Goal: Ask a question

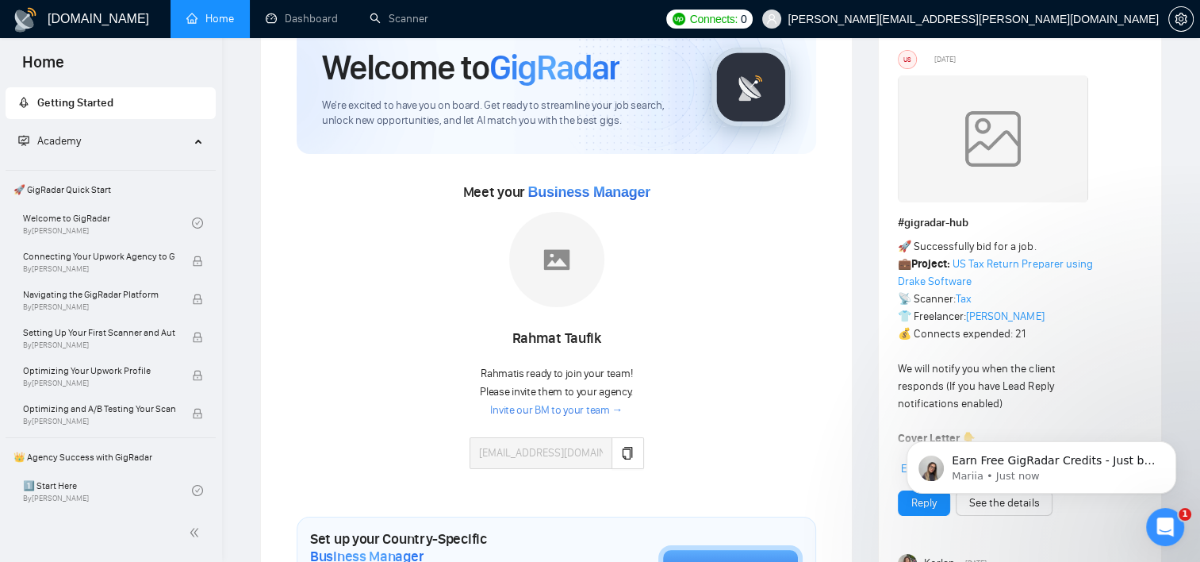
click at [566, 403] on link "Invite our BM to your team →" at bounding box center [556, 410] width 132 height 15
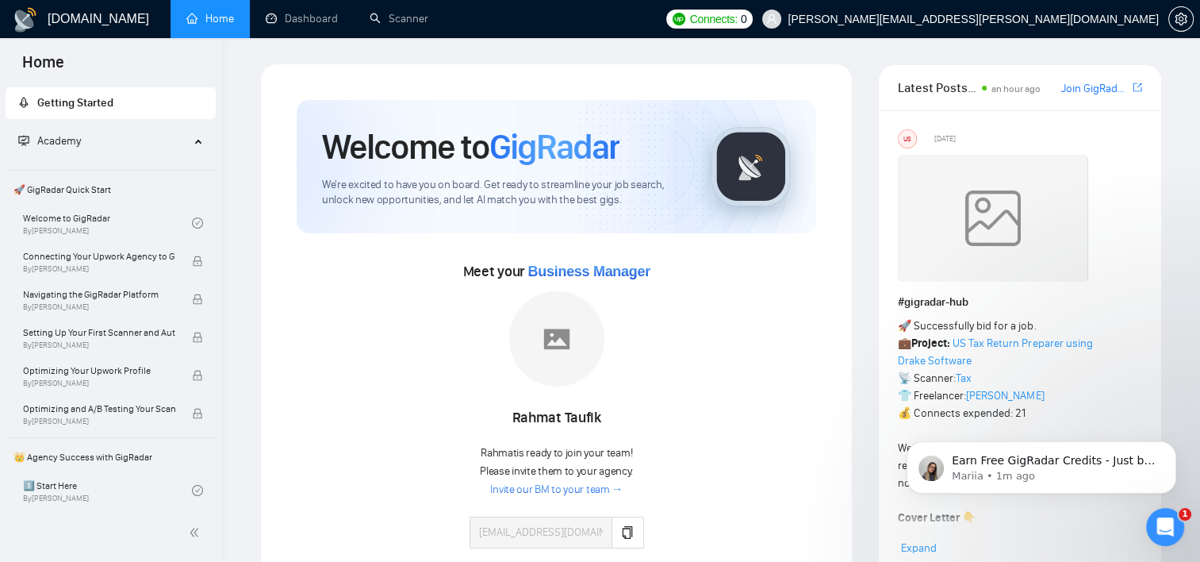
click at [565, 488] on link "Invite our BM to your team →" at bounding box center [556, 489] width 132 height 15
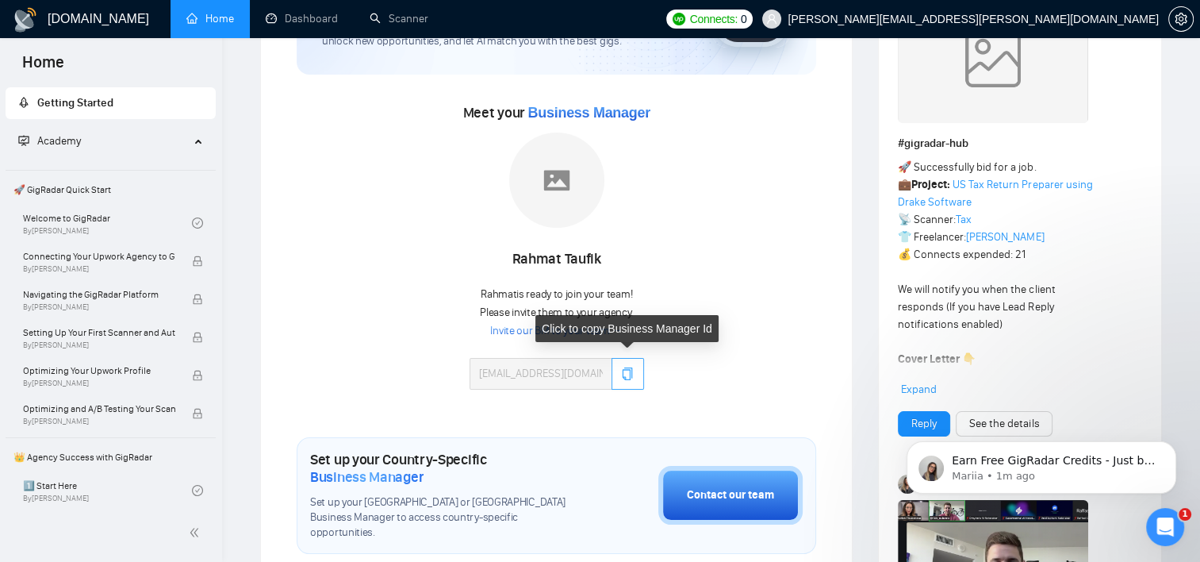
click at [623, 375] on icon "copy" at bounding box center [628, 373] width 10 height 13
click at [626, 378] on icon "copy" at bounding box center [628, 373] width 10 height 13
click at [623, 375] on icon "copy" at bounding box center [628, 373] width 10 height 13
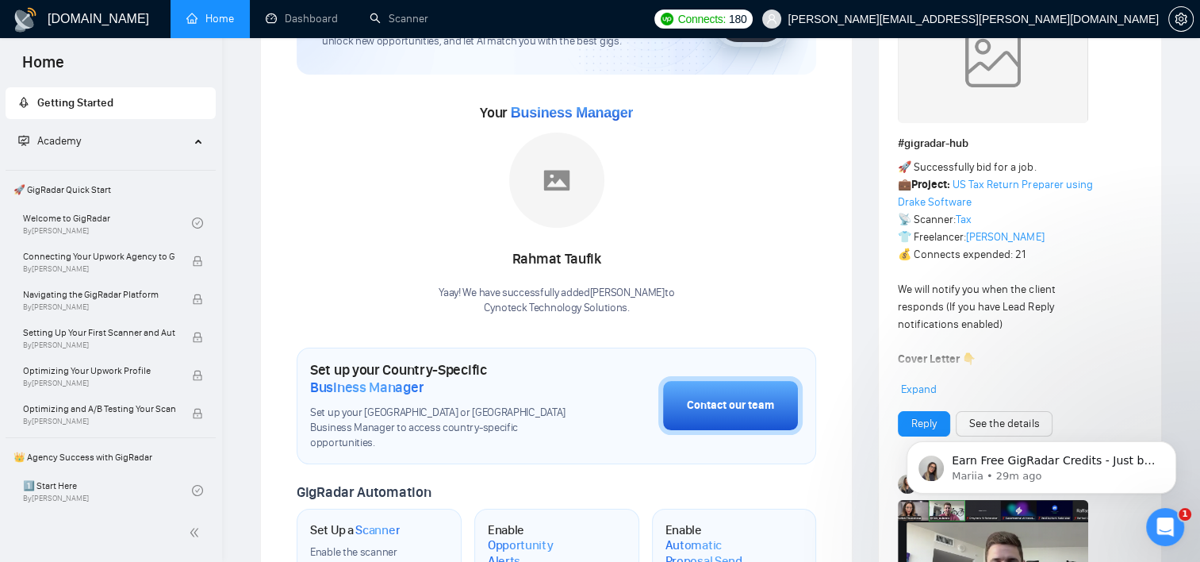
scroll to position [79, 0]
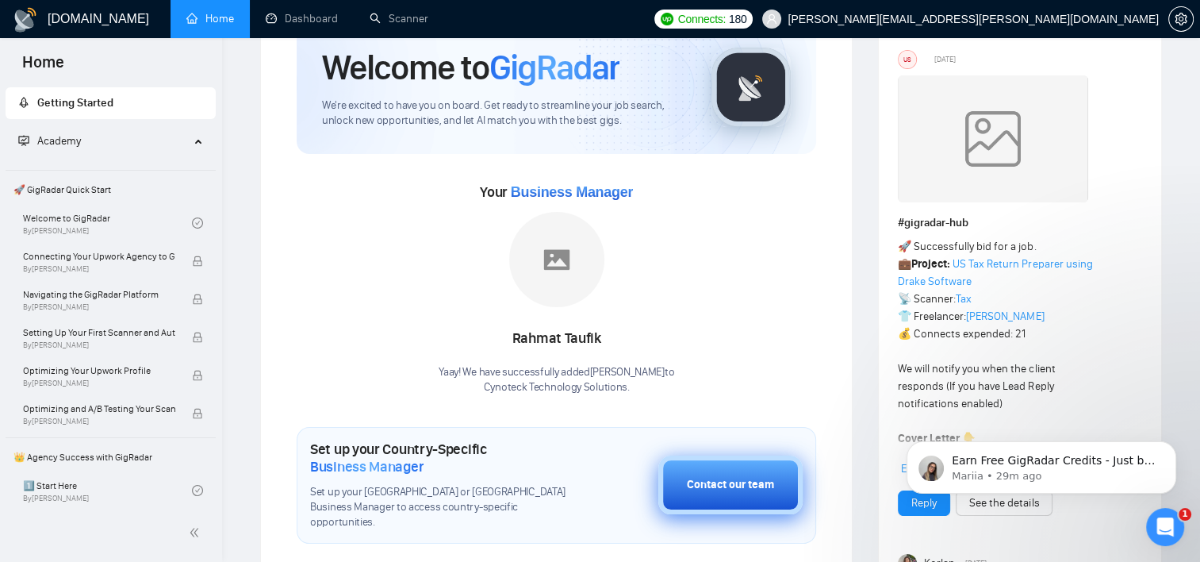
click at [729, 476] on div "Contact our team" at bounding box center [730, 484] width 87 height 17
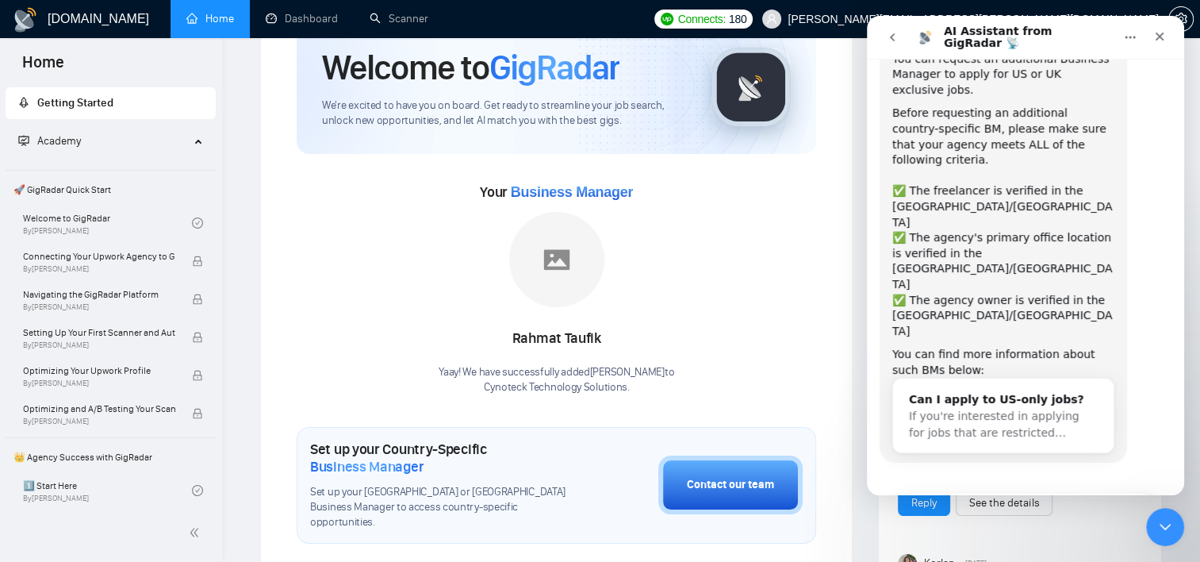
scroll to position [90, 0]
click at [1097, 531] on button "Maybe another time!" at bounding box center [1093, 547] width 140 height 32
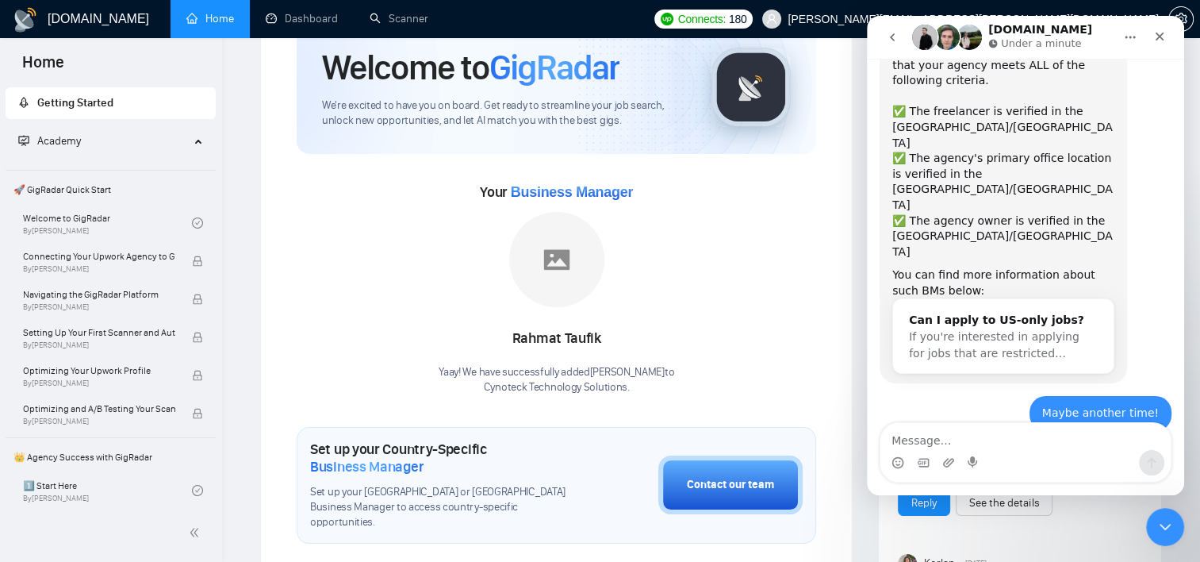
scroll to position [223, 0]
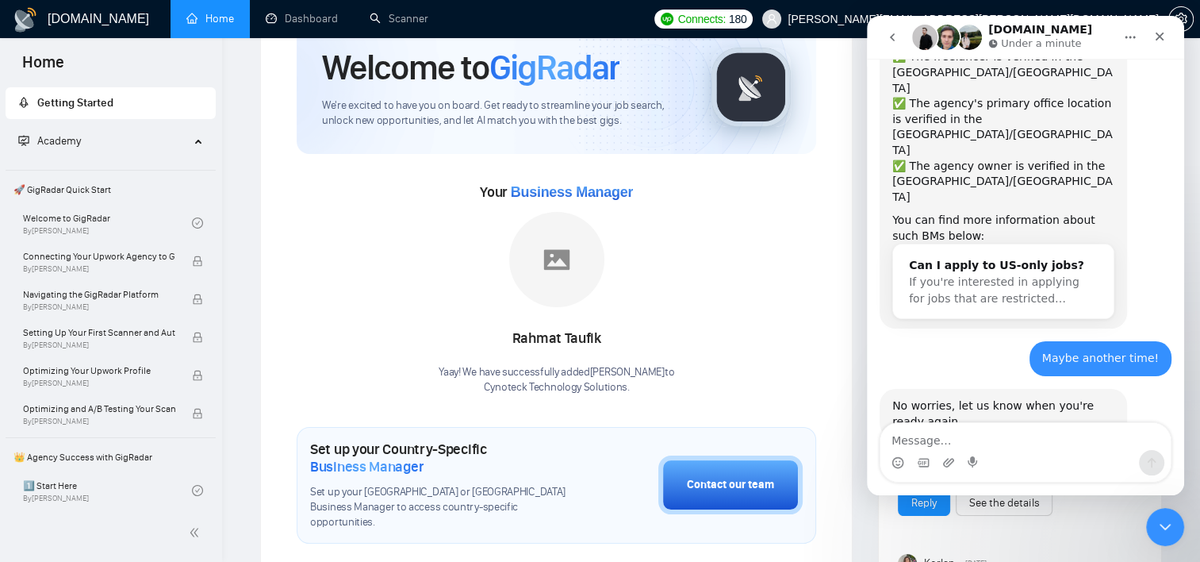
click at [981, 444] on textarea "Message…" at bounding box center [1026, 436] width 290 height 27
type textarea "I"
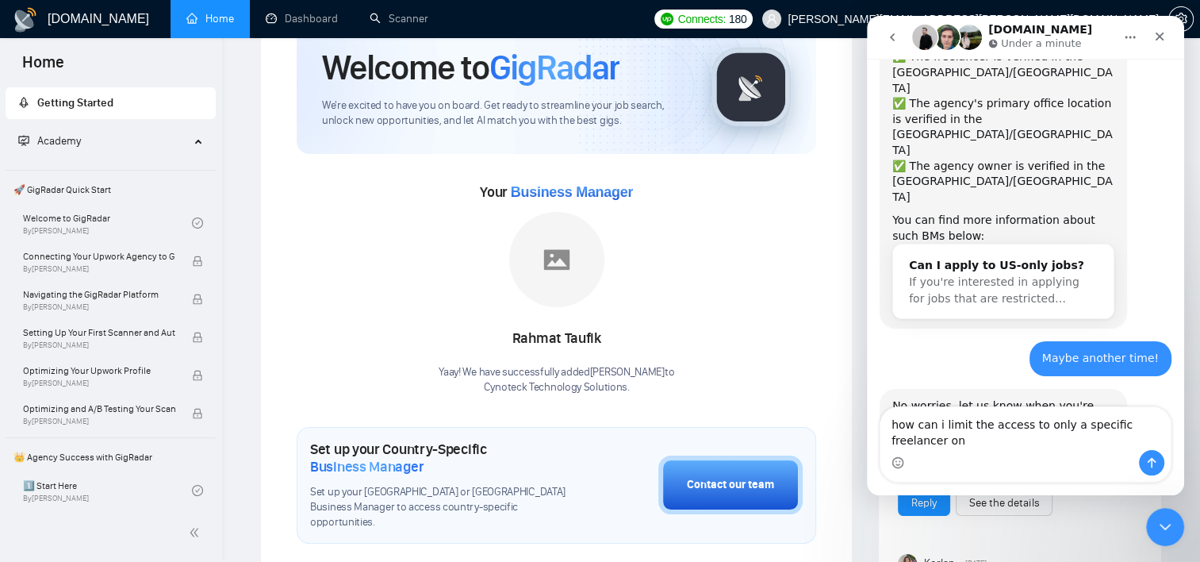
scroll to position [239, 0]
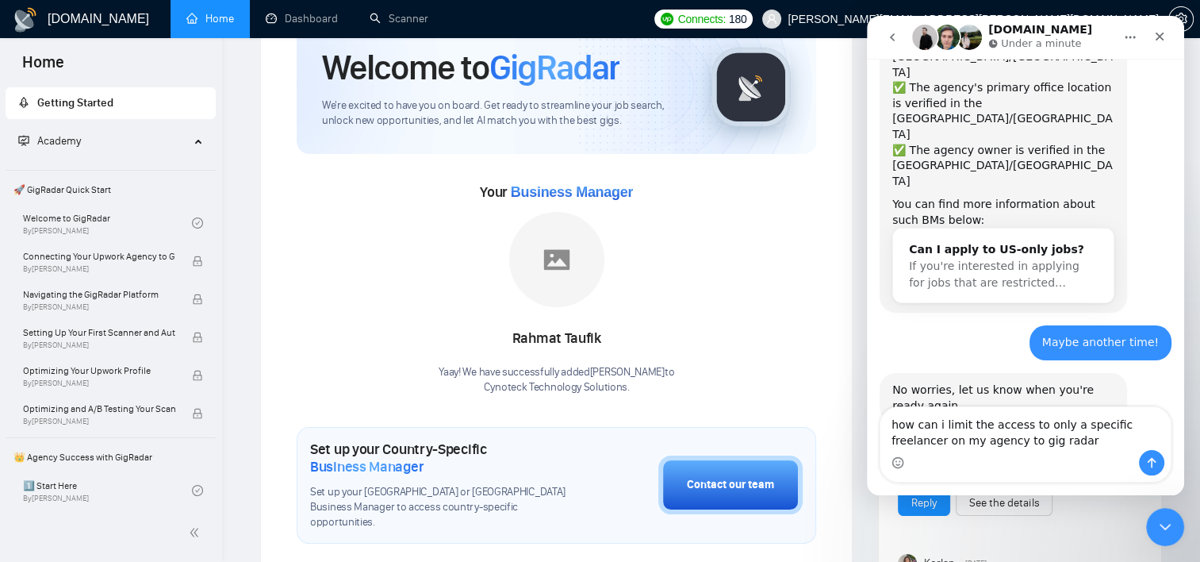
type textarea "how can i limit the access to only a specific freelancer on my agency to gig ra…"
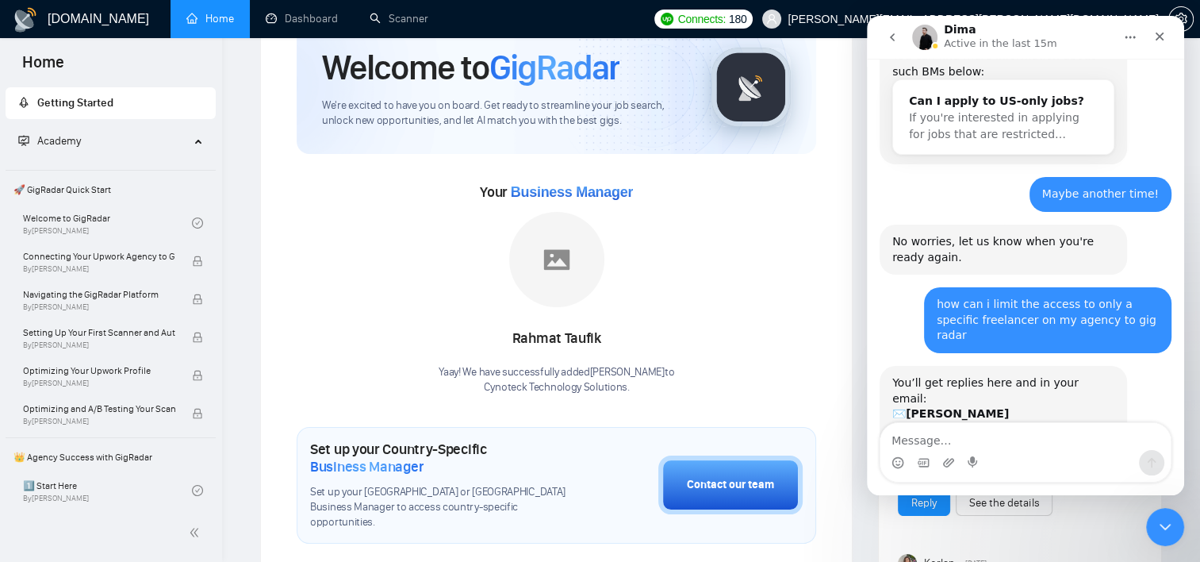
scroll to position [458, 0]
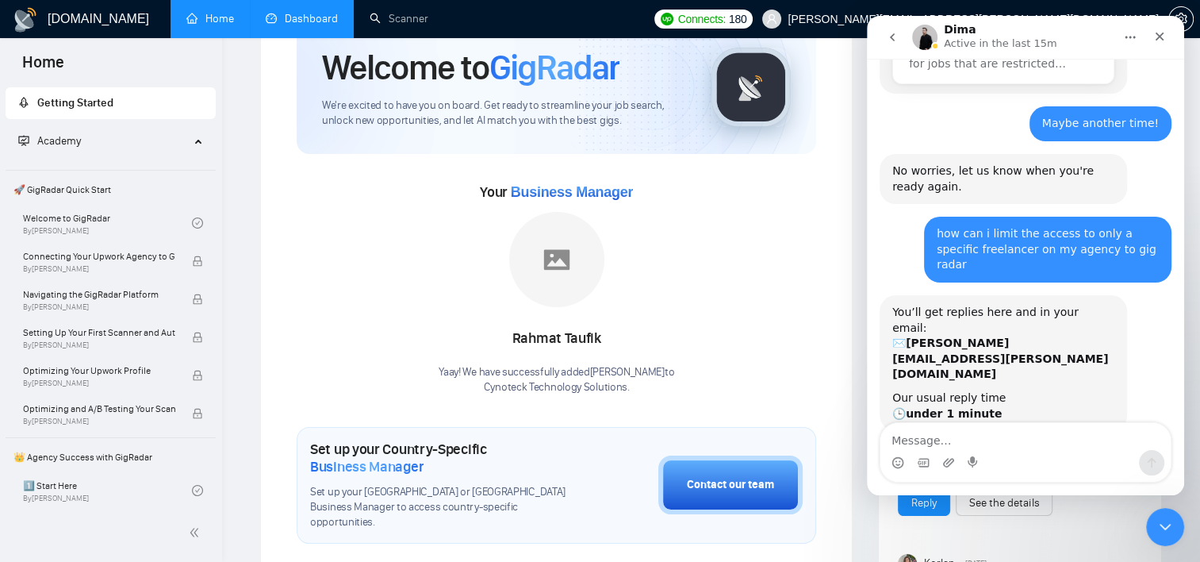
click at [320, 14] on link "Dashboard" at bounding box center [302, 18] width 72 height 13
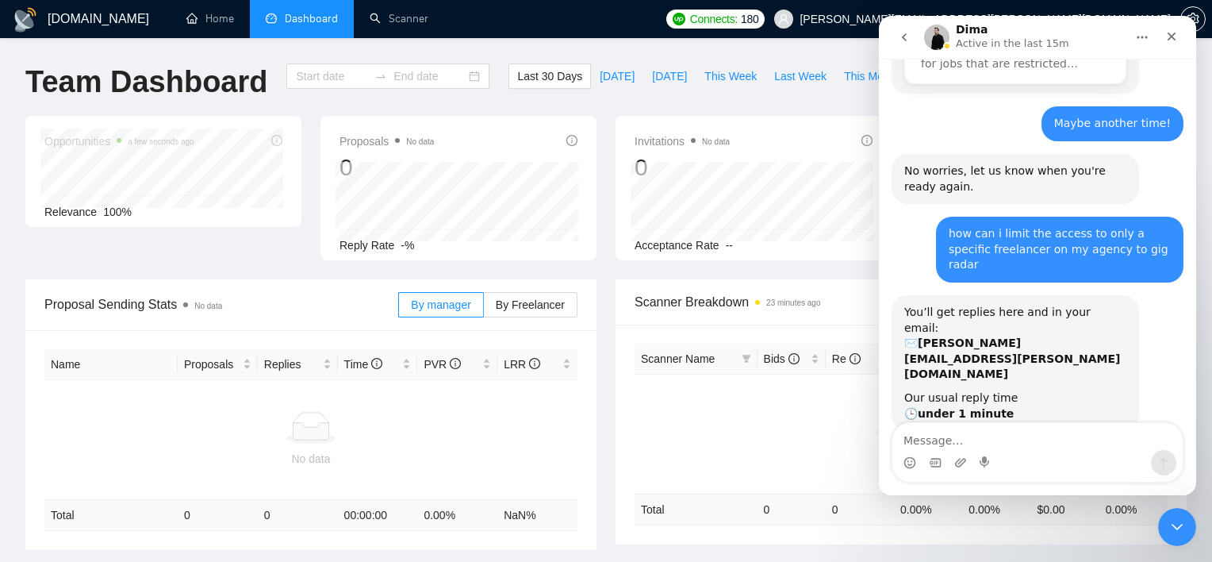
type input "[DATE]"
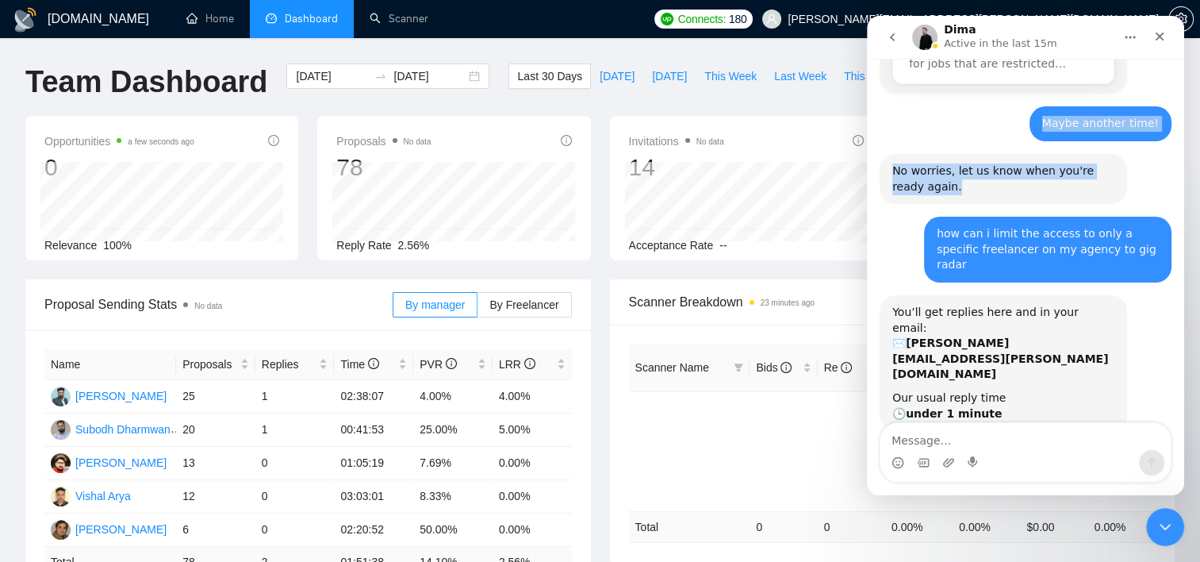
scroll to position [455, 0]
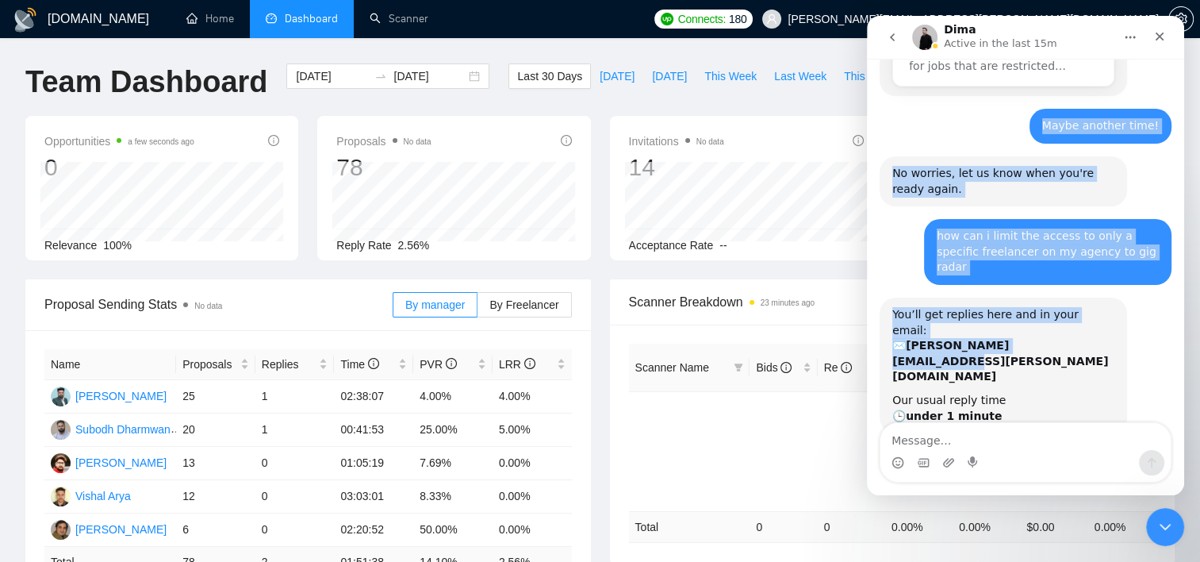
drag, startPoint x: 1063, startPoint y: 35, endPoint x: 1064, endPoint y: 219, distance: 184.0
click at [1064, 219] on div "Dima Active in the last 15m Ask us anything, or share your feedback. Hey, there…" at bounding box center [1025, 255] width 317 height 479
click at [892, 32] on icon "go back" at bounding box center [892, 37] width 13 height 13
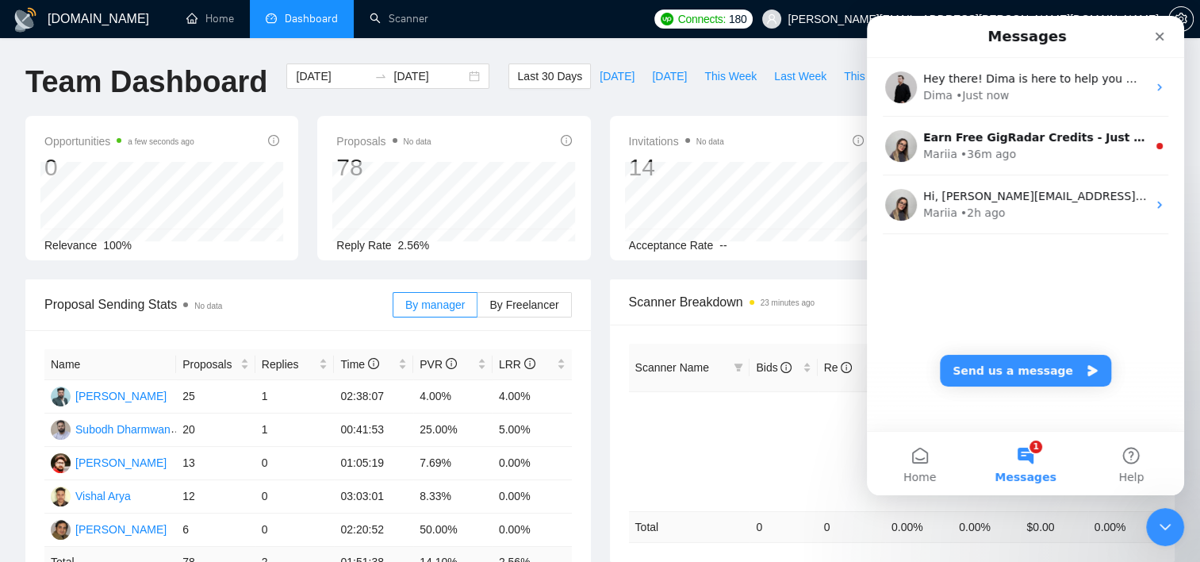
scroll to position [0, 0]
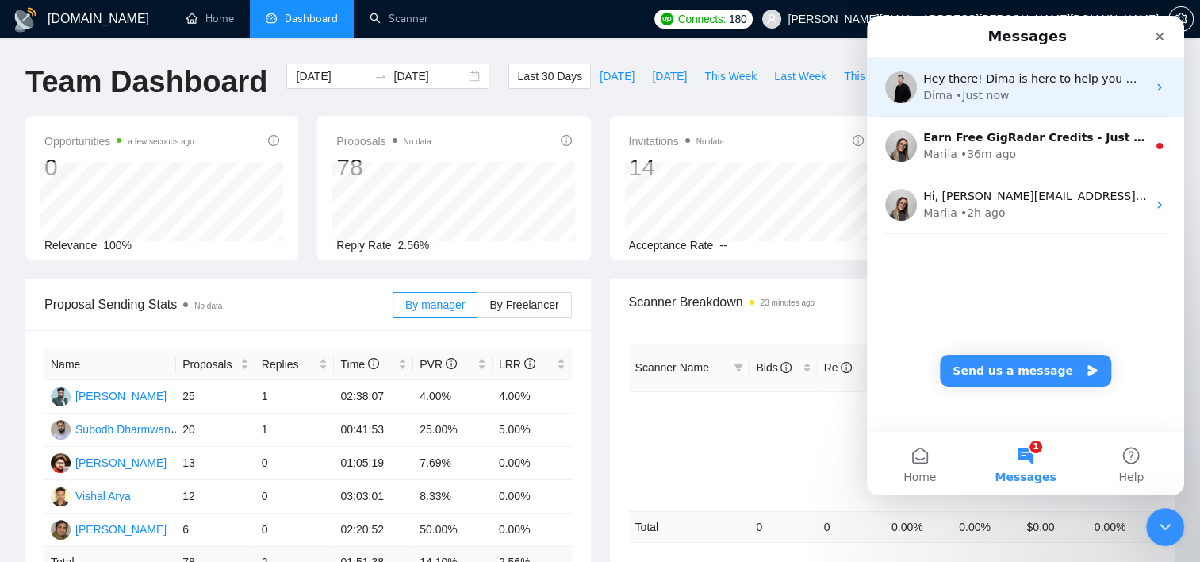
click at [1022, 93] on div "Dima • Just now" at bounding box center [1035, 95] width 224 height 17
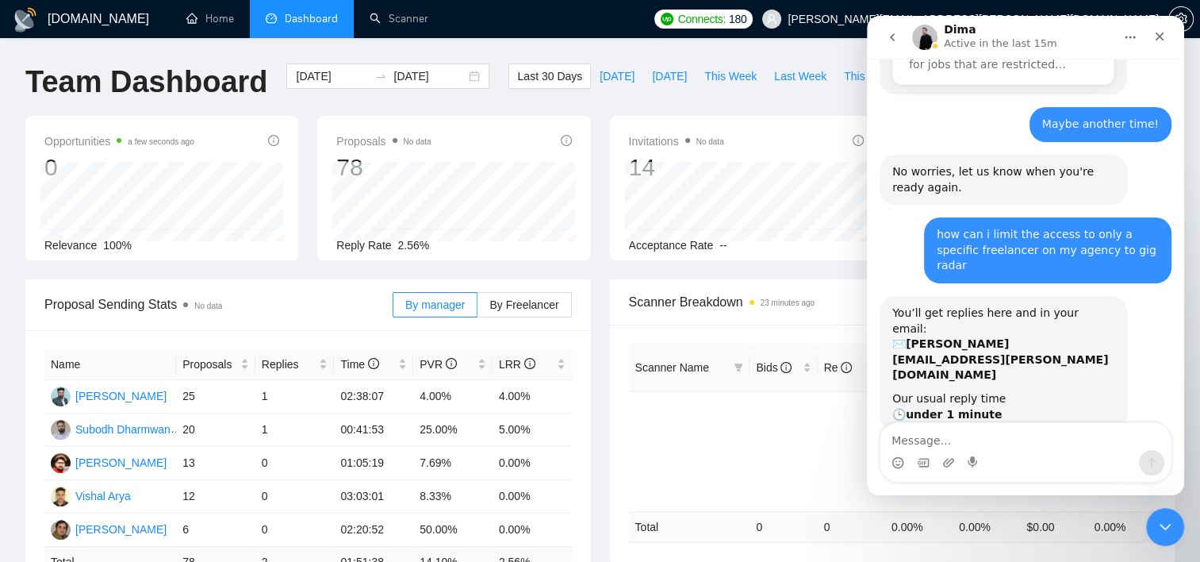
scroll to position [458, 0]
click at [900, 43] on button "go back" at bounding box center [892, 37] width 30 height 30
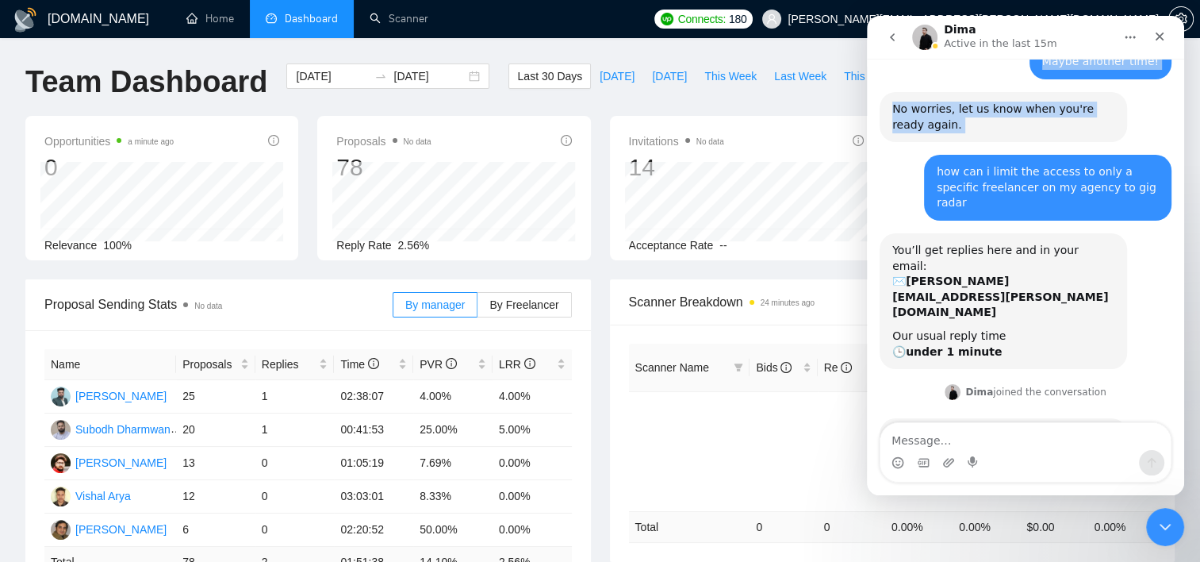
drag, startPoint x: 1091, startPoint y: 31, endPoint x: 869, endPoint y: 84, distance: 228.4
click at [869, 84] on div "Dima Active in the last 15m Ask us anything, or share your feedback. Hey, there…" at bounding box center [1025, 255] width 317 height 479
click at [646, 13] on ul "Home Dashboard Scanner" at bounding box center [405, 19] width 481 height 38
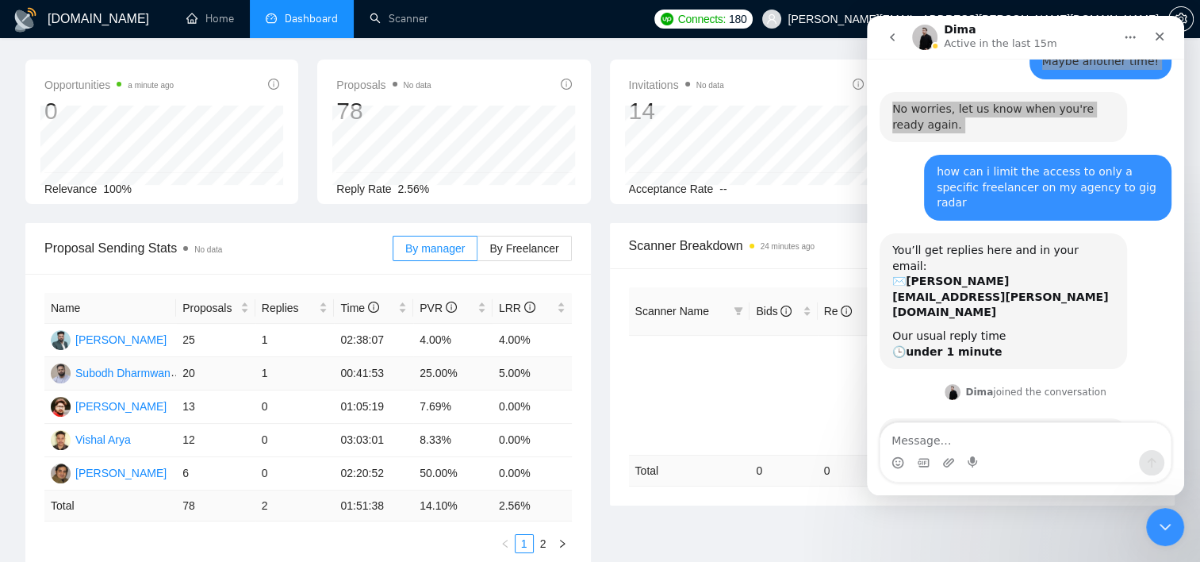
scroll to position [79, 0]
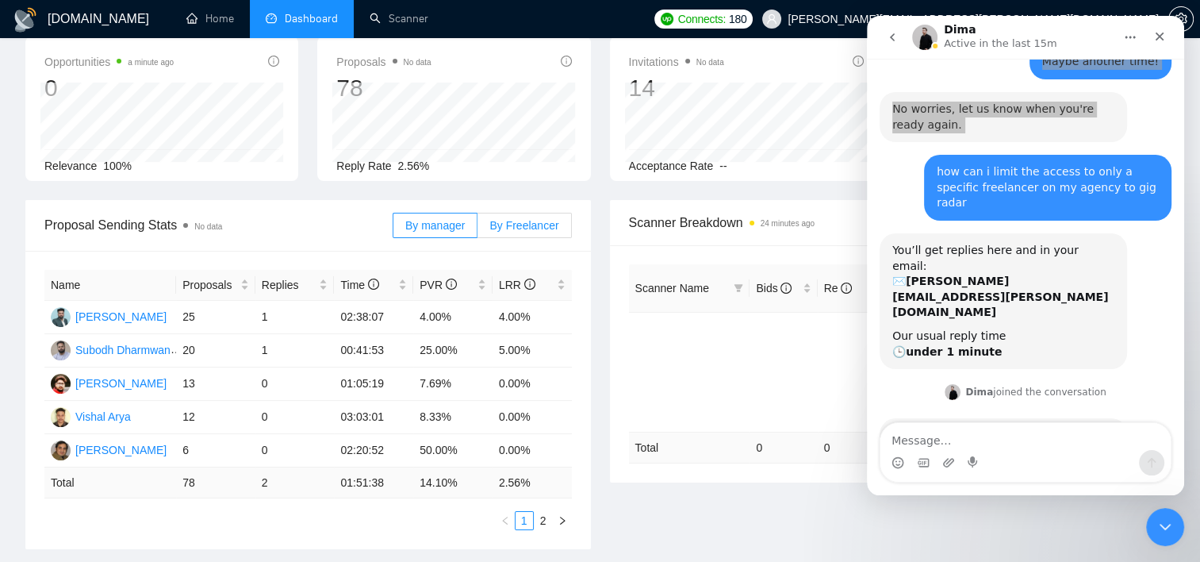
click at [522, 220] on span "By Freelancer" at bounding box center [523, 225] width 69 height 13
click at [478, 229] on input "By Freelancer" at bounding box center [478, 229] width 0 height 0
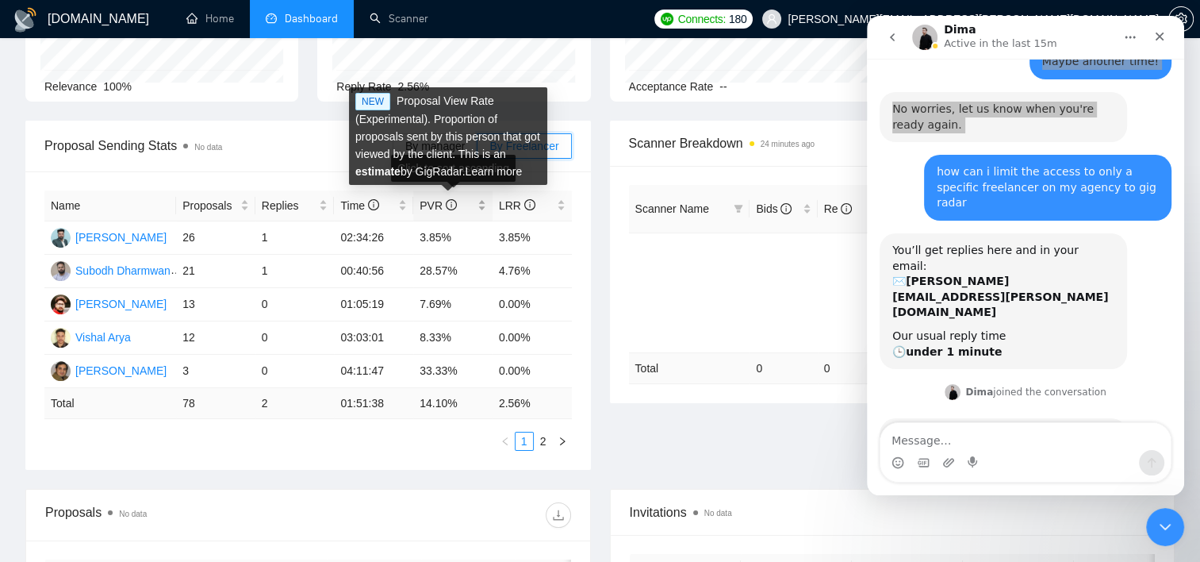
scroll to position [541, 0]
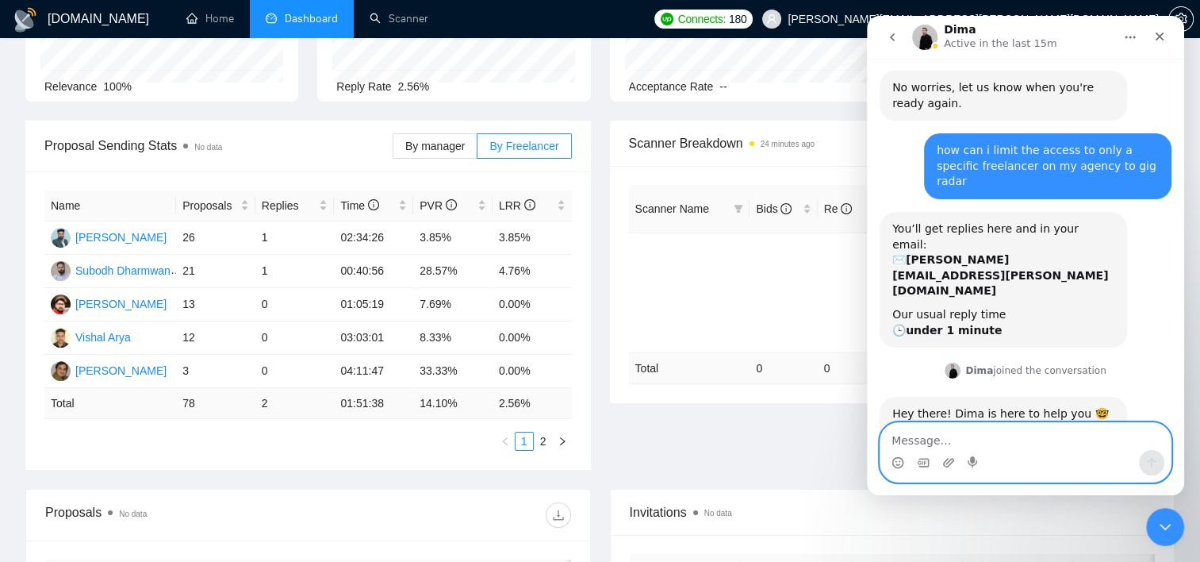
click at [945, 441] on textarea "Message…" at bounding box center [1026, 436] width 290 height 27
type textarea "yes"
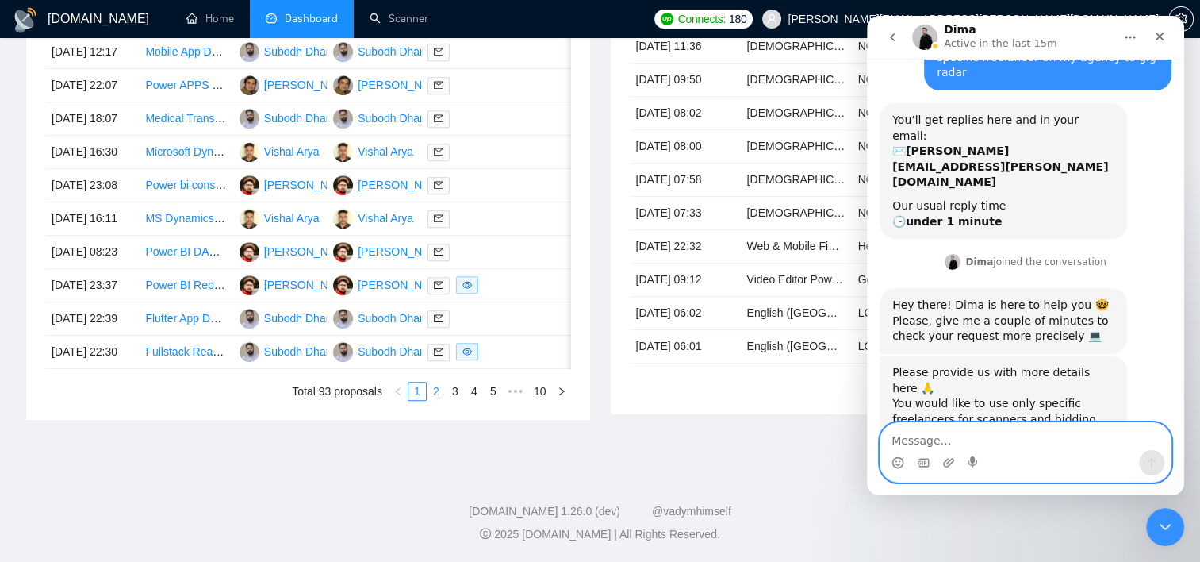
scroll to position [666, 0]
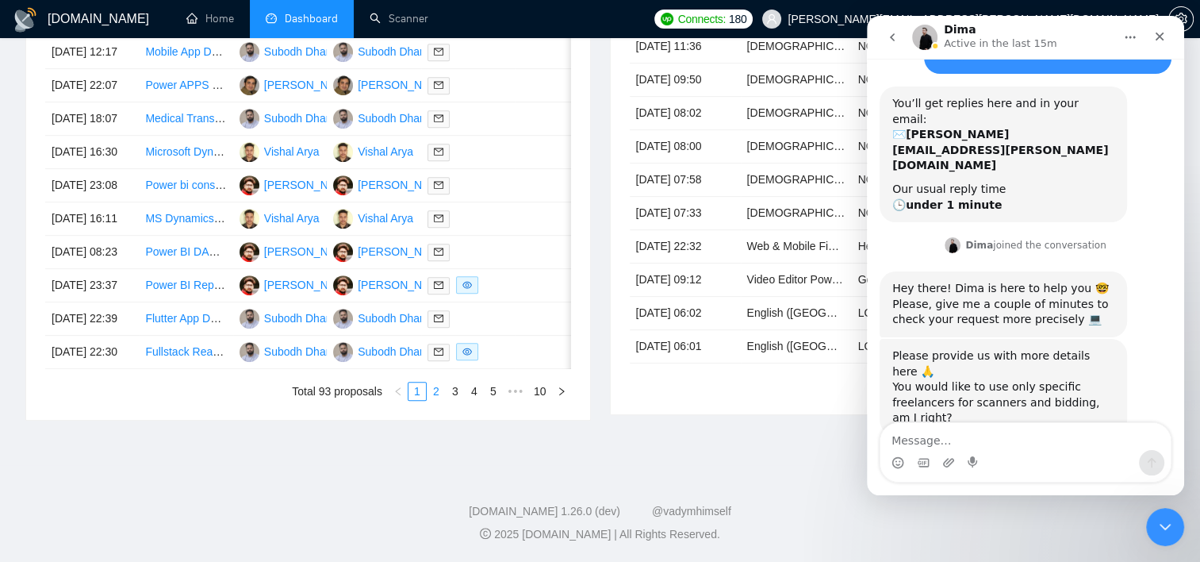
click at [436, 400] on link "2" at bounding box center [436, 390] width 17 height 17
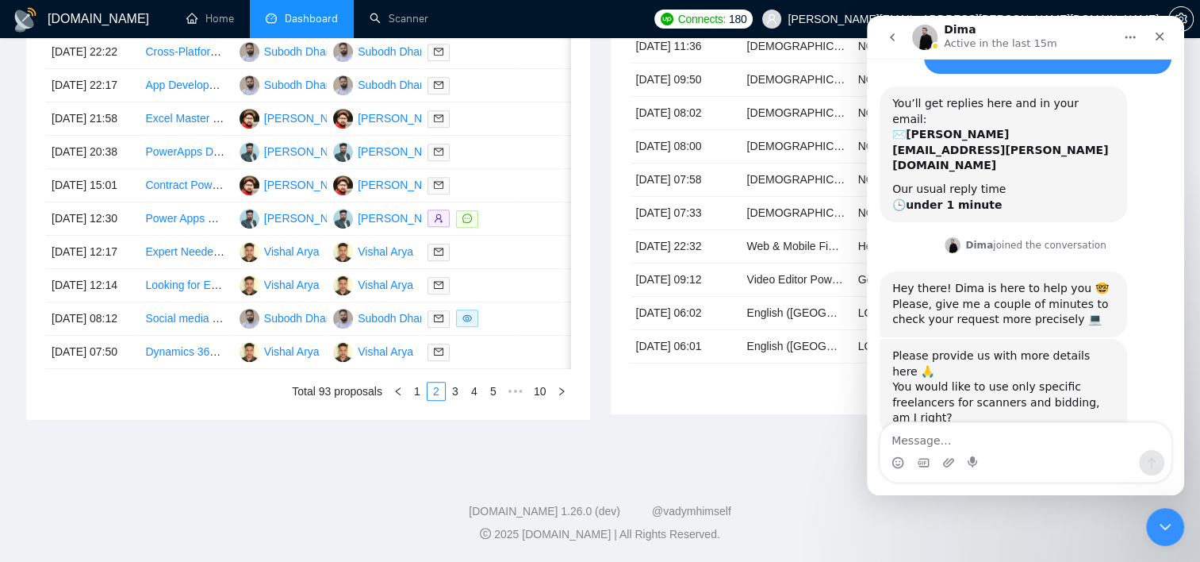
scroll to position [666, 0]
click at [957, 434] on textarea "Message…" at bounding box center [1026, 436] width 290 height 27
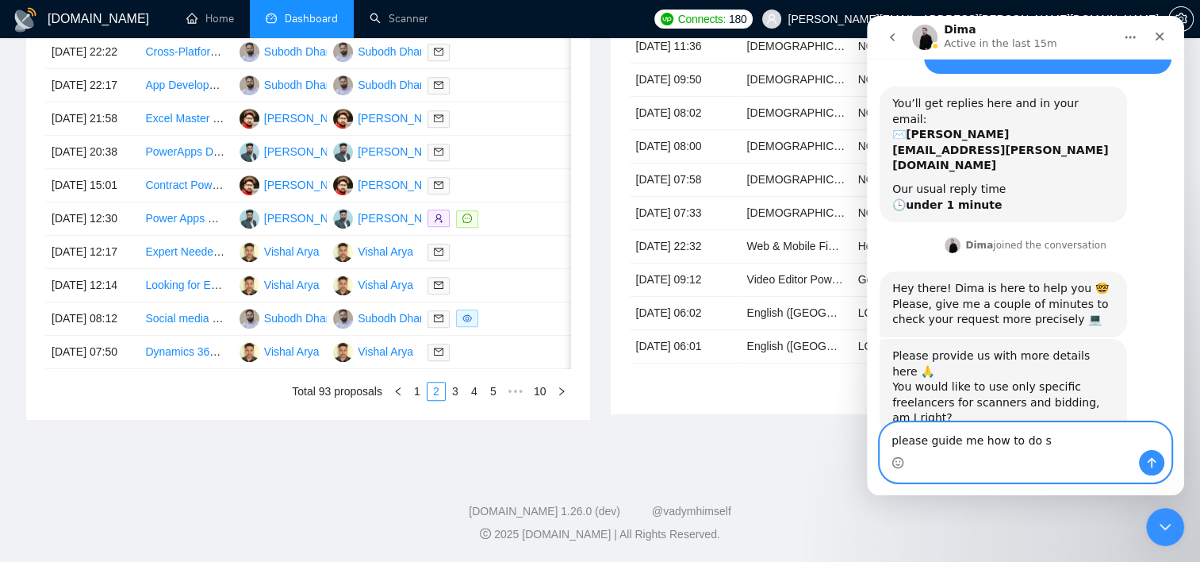
type textarea "please guide me how to do so"
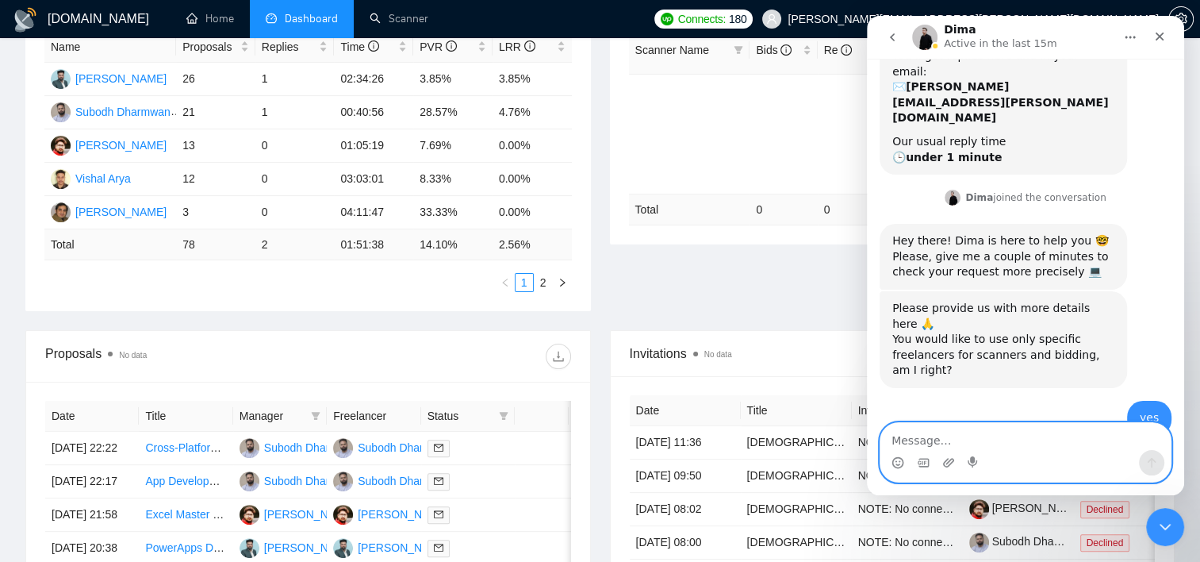
scroll to position [0, 0]
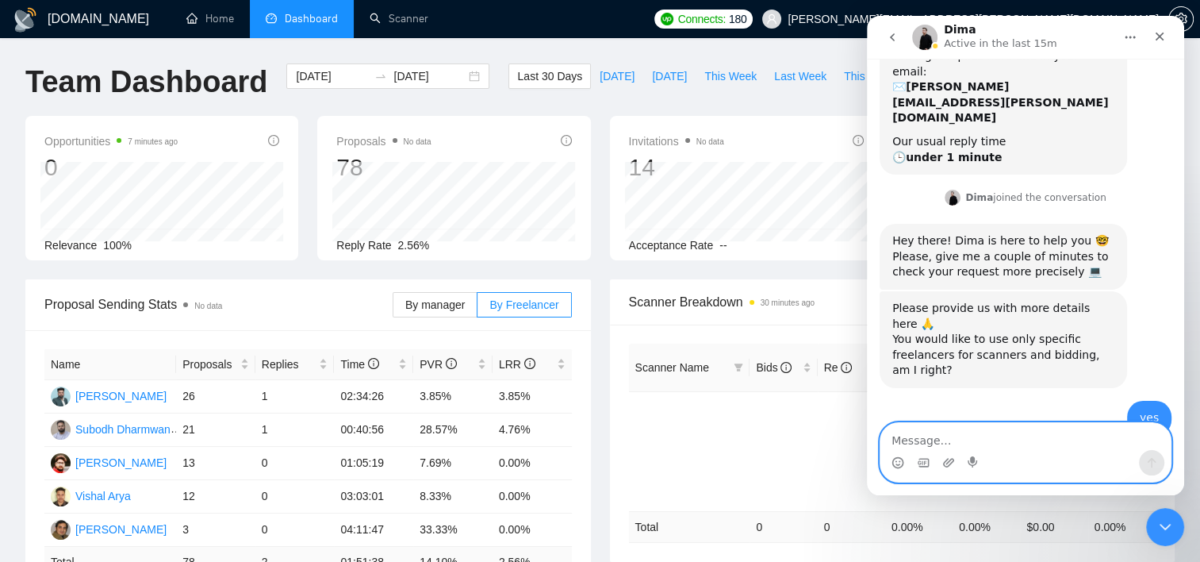
click at [960, 430] on textarea "Message…" at bounding box center [1026, 436] width 290 height 27
type textarea ">"
type textarea "?"
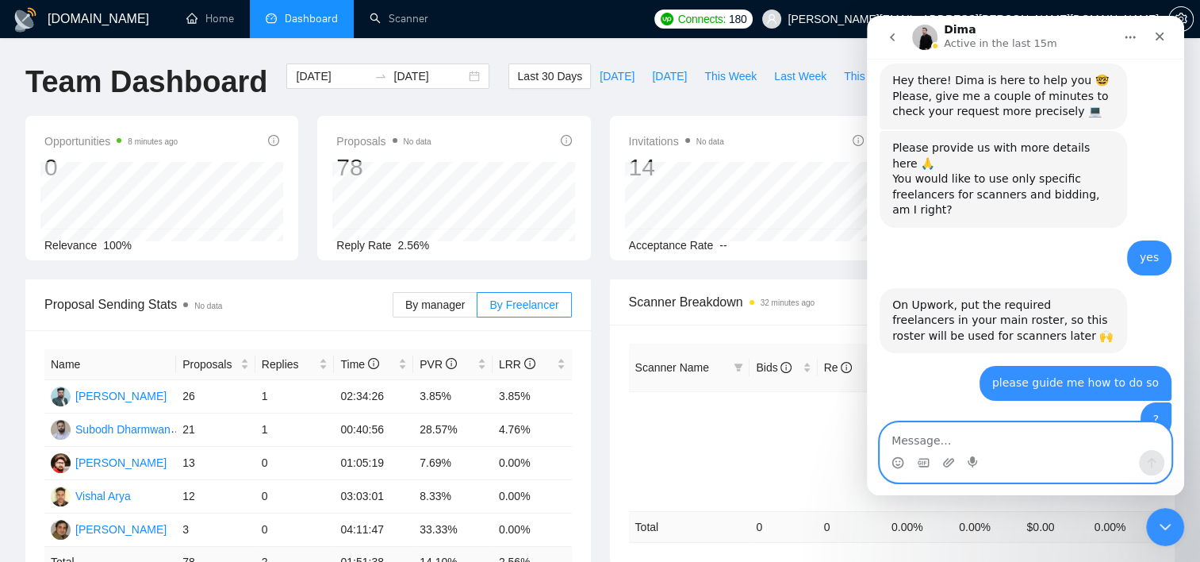
scroll to position [812, 0]
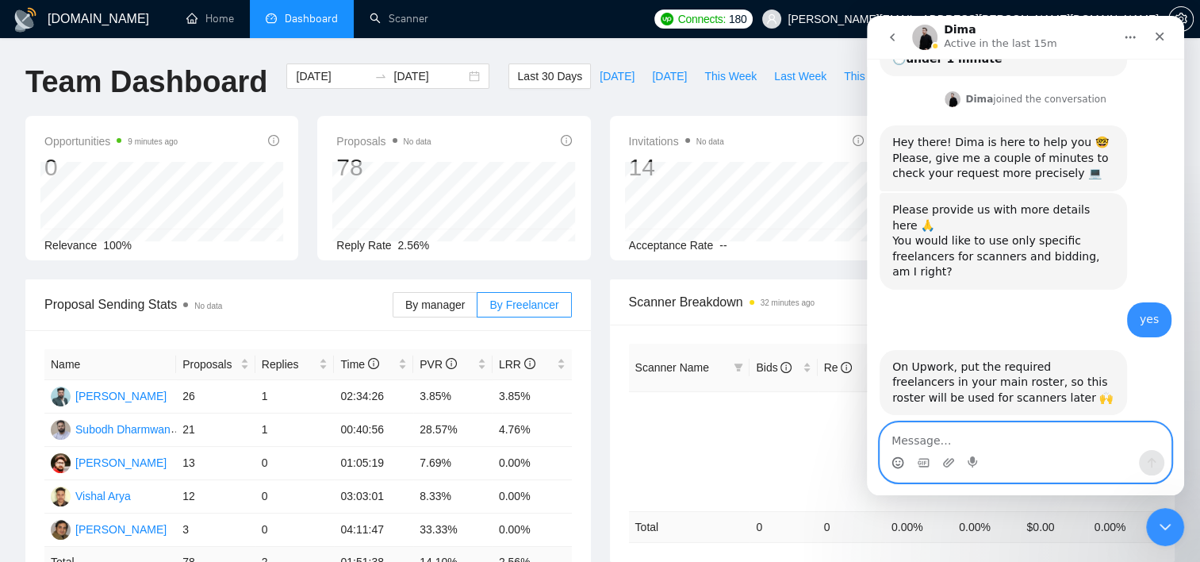
click at [899, 464] on icon "Emoji picker" at bounding box center [897, 464] width 3 height 1
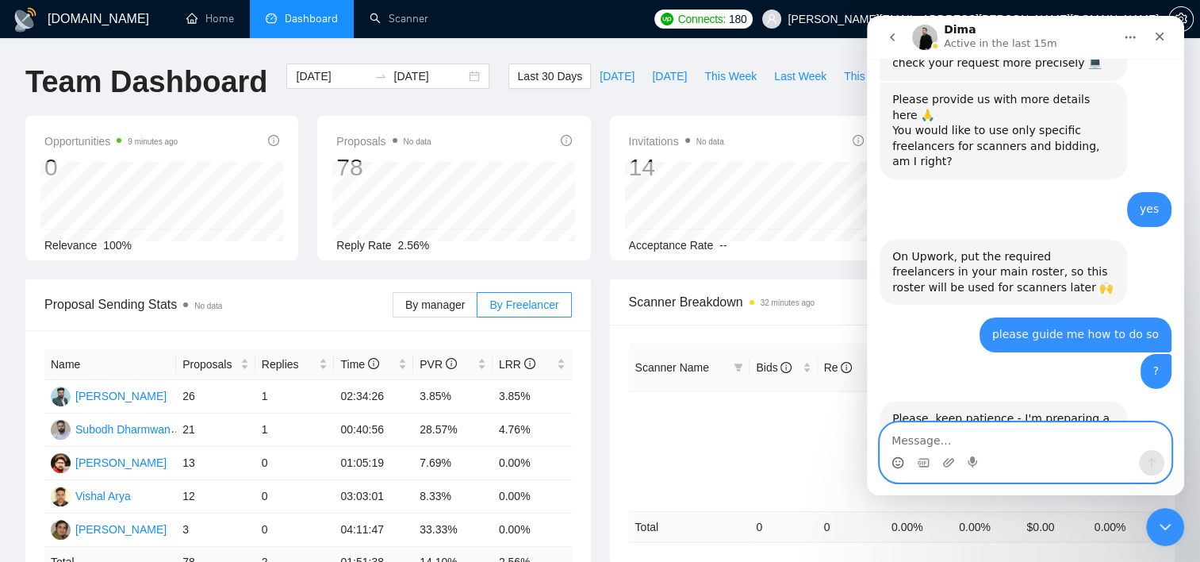
scroll to position [930, 0]
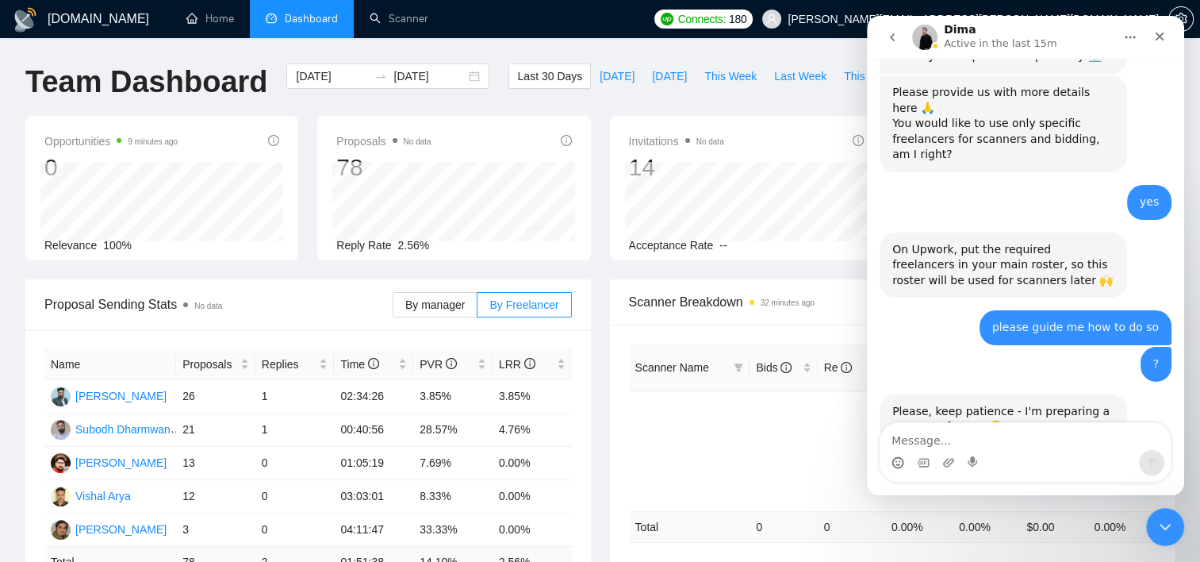
click at [676, 424] on div at bounding box center [892, 440] width 515 height 32
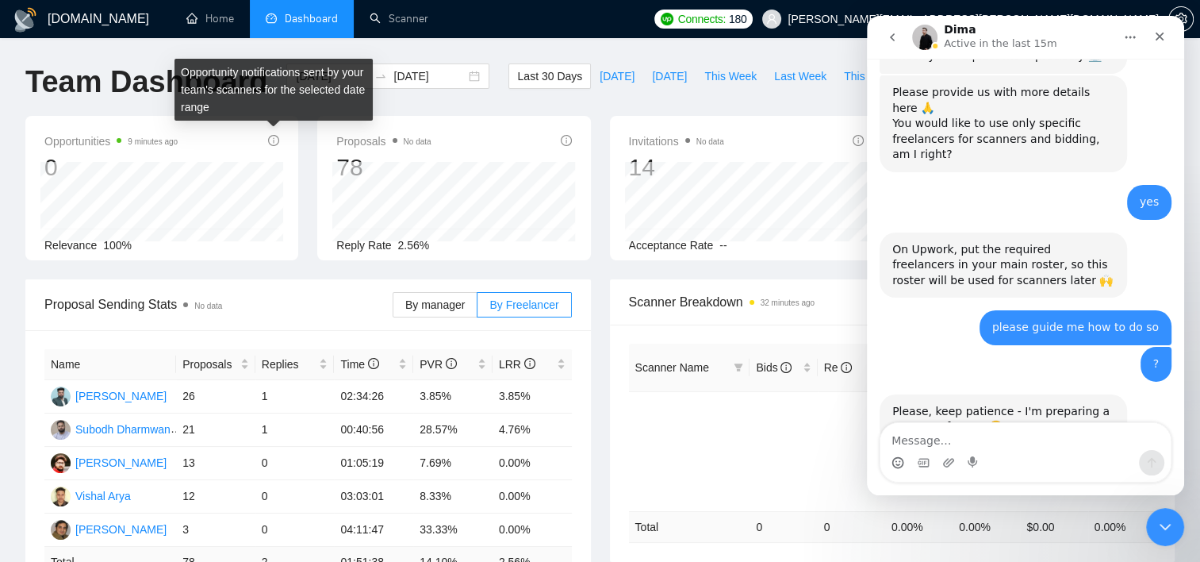
click at [271, 142] on icon "info-circle" at bounding box center [273, 140] width 11 height 11
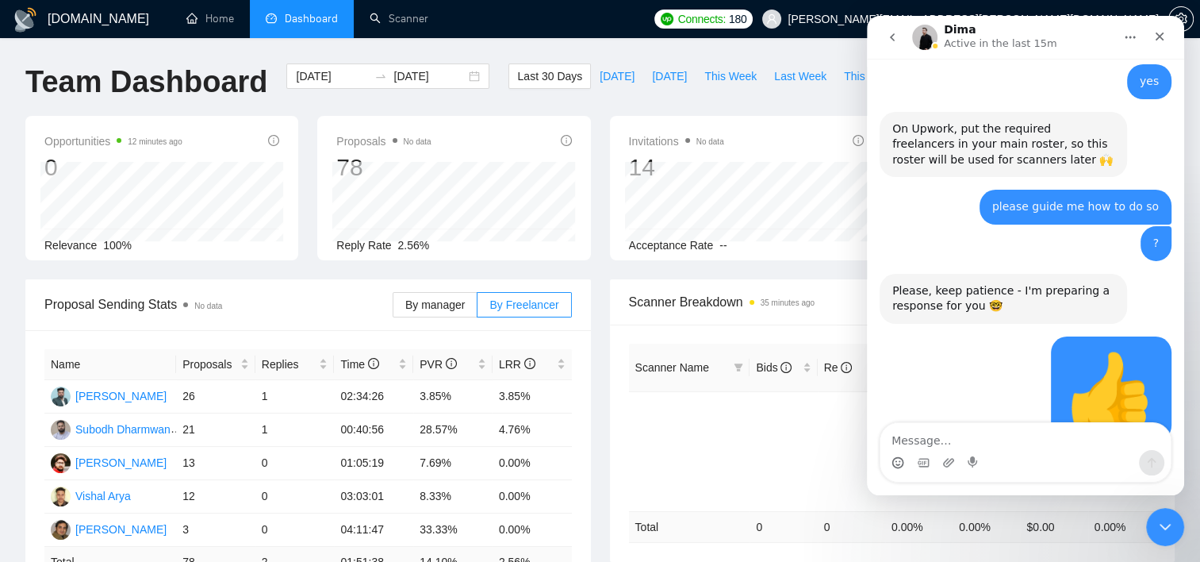
scroll to position [1086, 0]
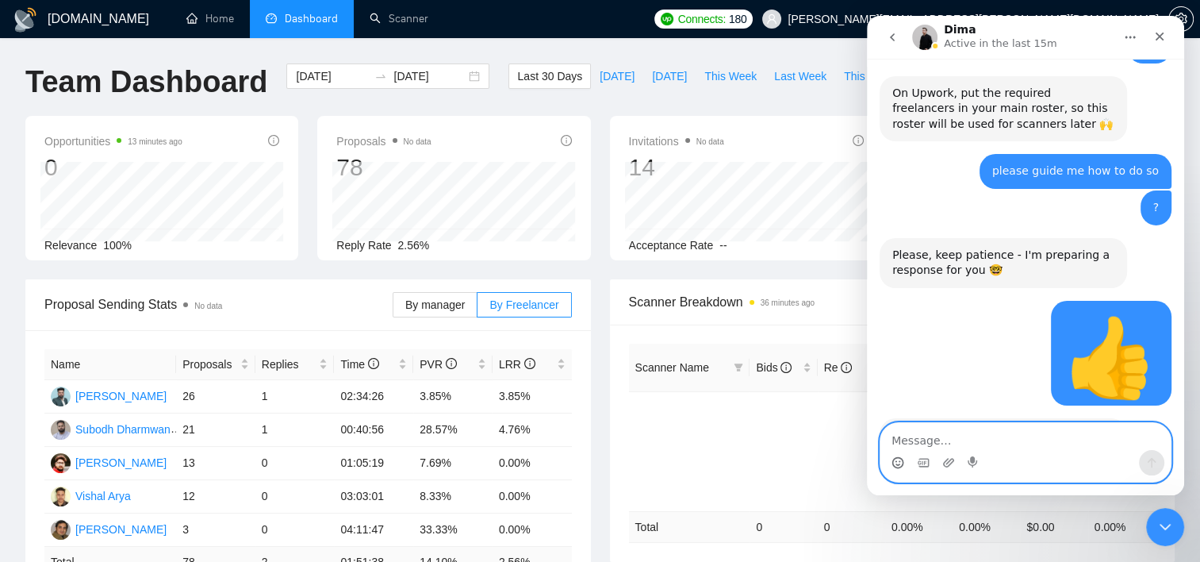
click at [999, 429] on textarea "Message…" at bounding box center [1026, 436] width 290 height 27
type textarea "B"
click at [993, 442] on textarea "Message…" at bounding box center [1026, 436] width 290 height 27
type textarea "I didnt got the answer to my question"
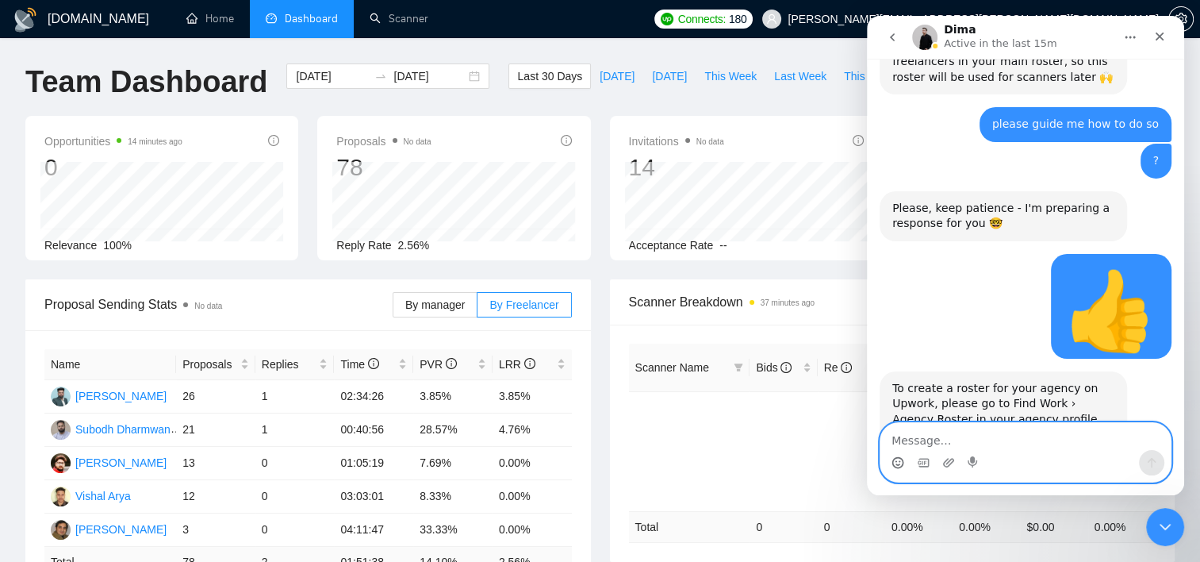
scroll to position [1134, 0]
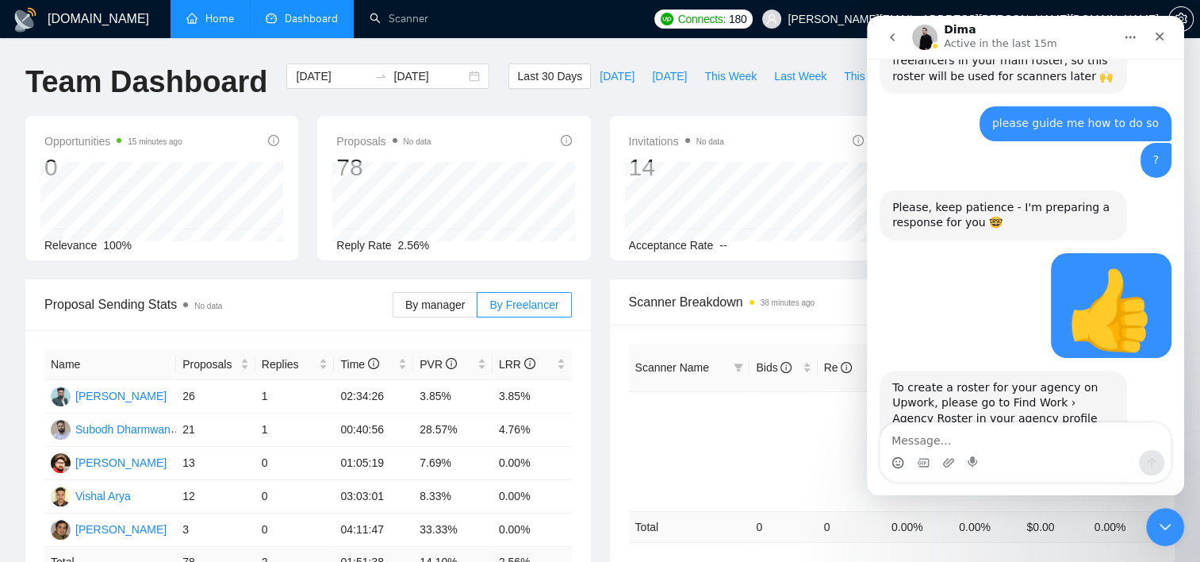
click at [196, 14] on link "Home" at bounding box center [210, 18] width 48 height 13
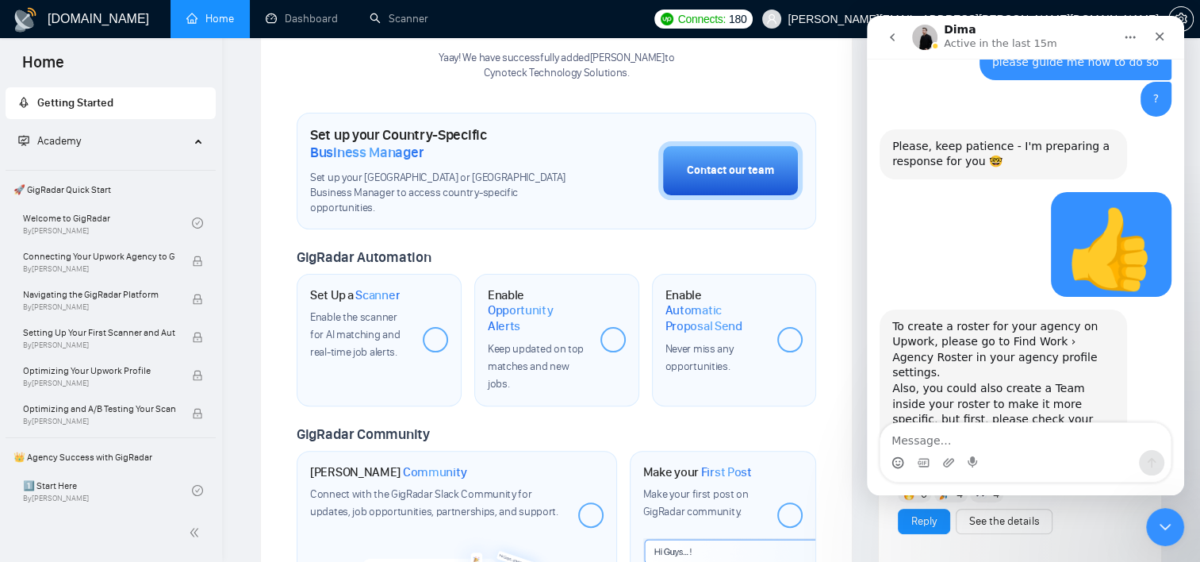
scroll to position [397, 0]
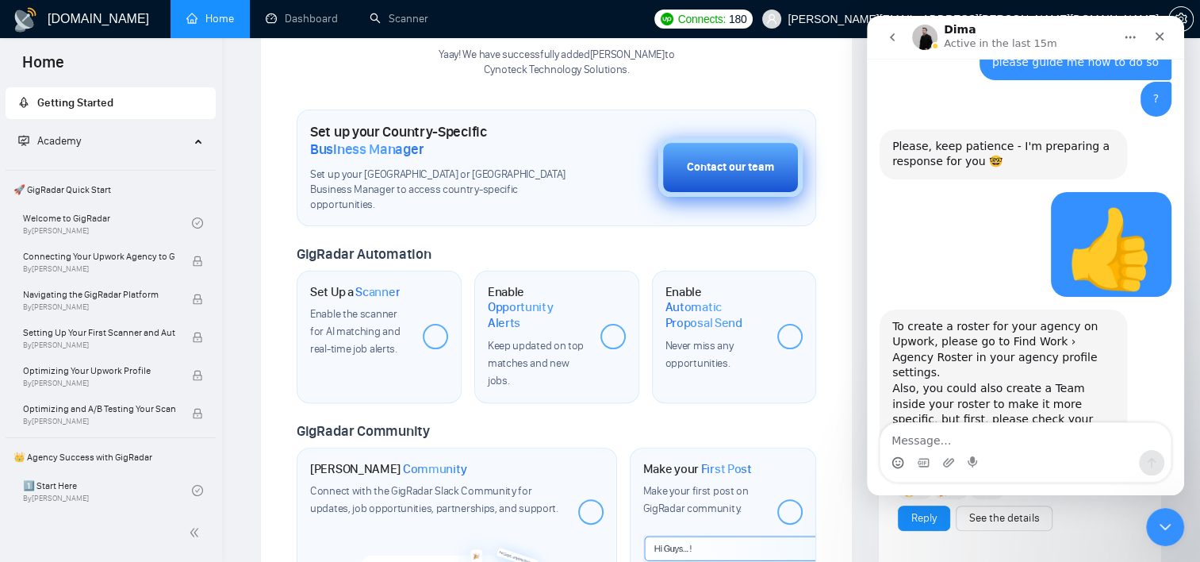
click at [703, 165] on div "Contact our team" at bounding box center [730, 167] width 87 height 17
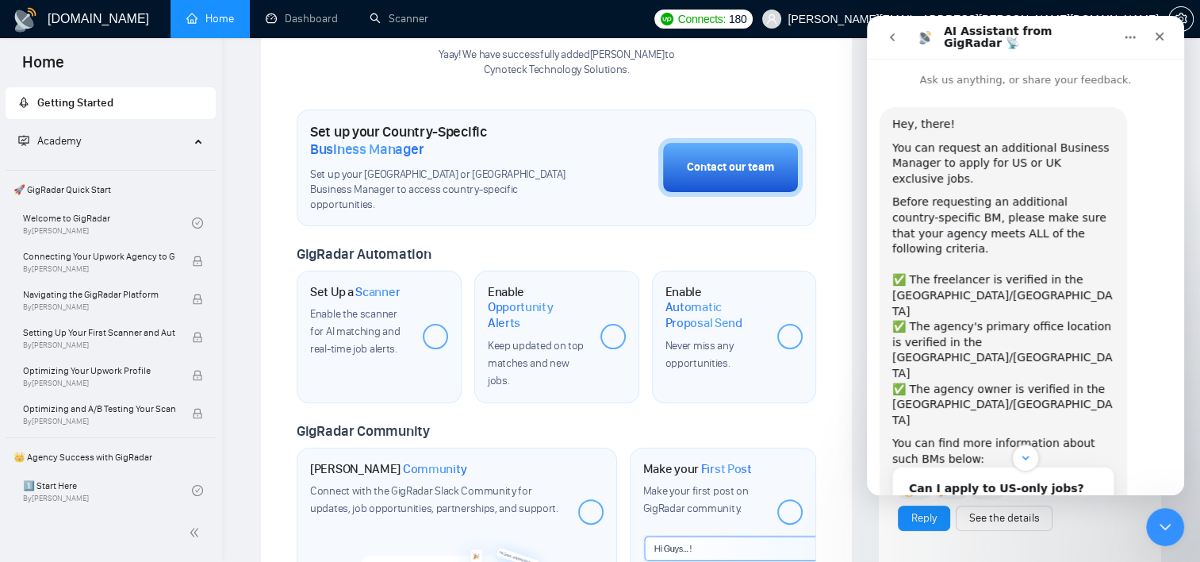
scroll to position [90, 0]
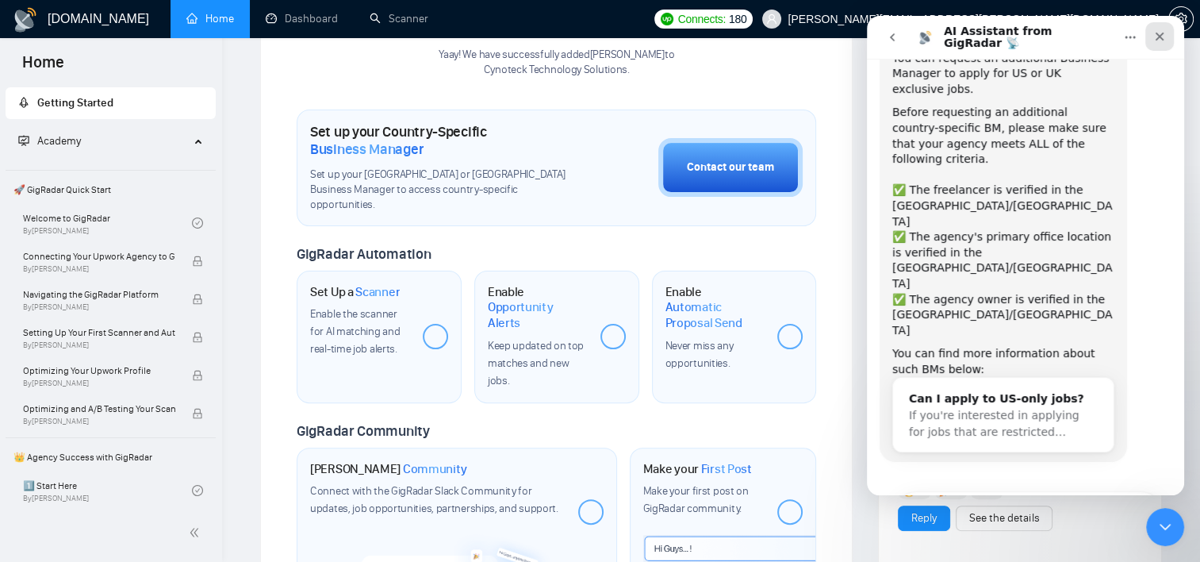
click at [1160, 36] on icon "Close" at bounding box center [1160, 37] width 9 height 9
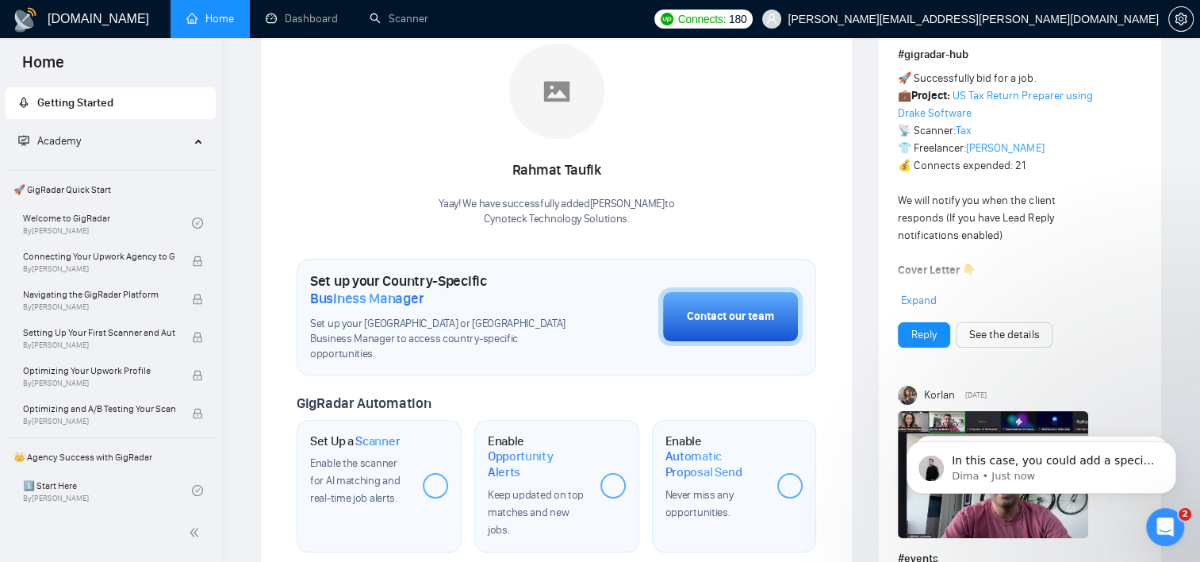
scroll to position [238, 0]
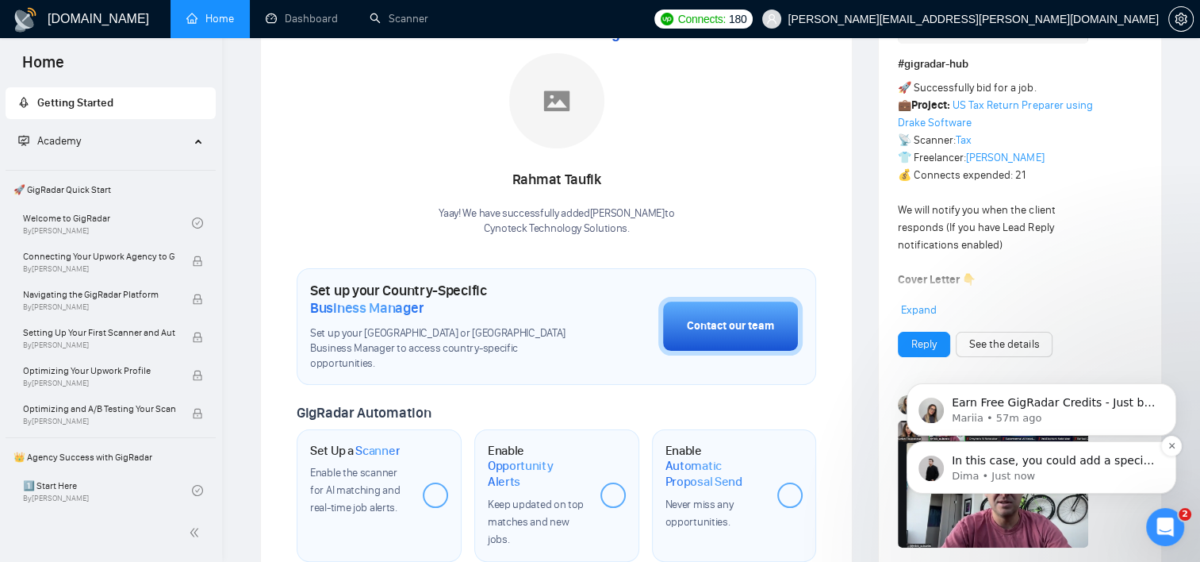
click at [1073, 468] on div "In this case, you could add a specific team, where you can add all the required…" at bounding box center [1054, 461] width 209 height 21
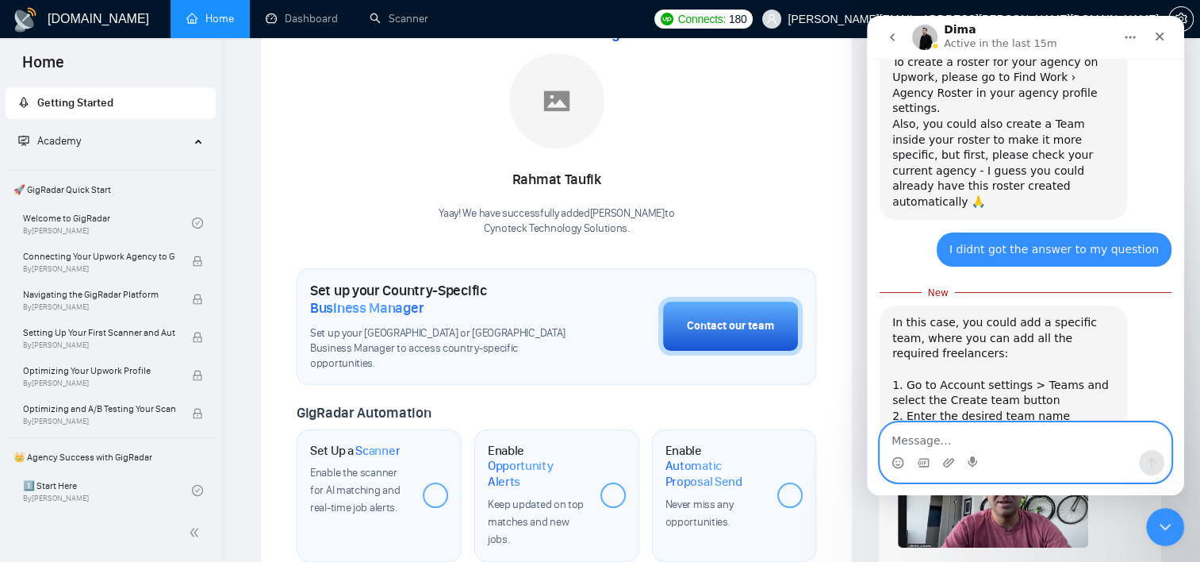
scroll to position [1456, 0]
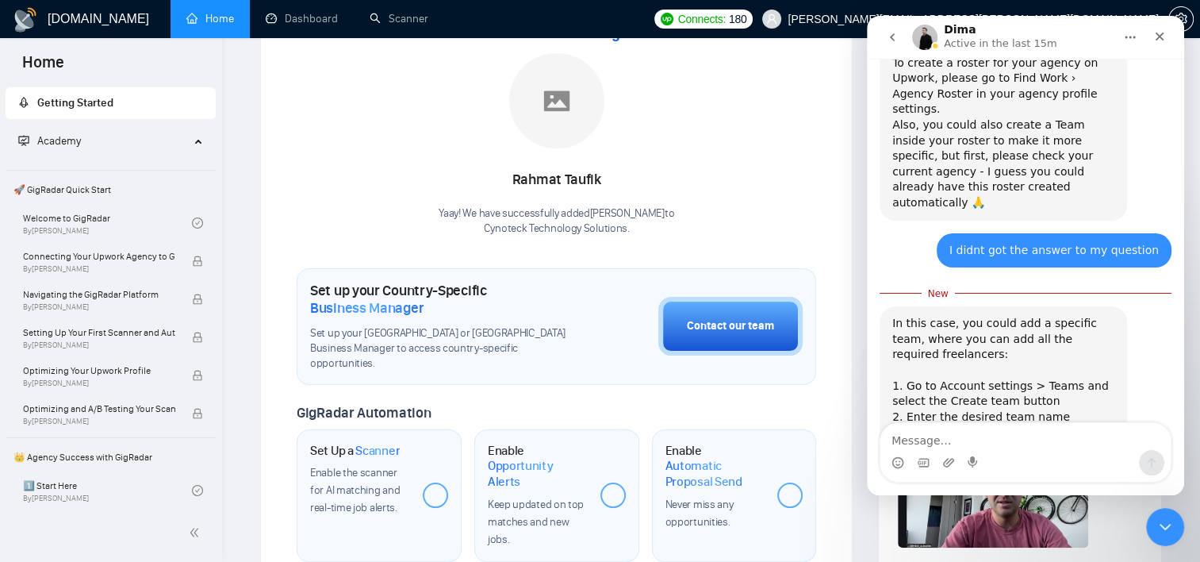
click at [716, 70] on div "Your Business Manager [PERSON_NAME]! We have successfully added [PERSON_NAME] t…" at bounding box center [557, 129] width 520 height 216
